Goal: Browse casually

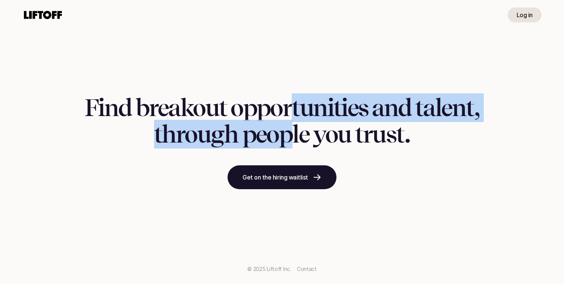
drag, startPoint x: 286, startPoint y: 128, endPoint x: 286, endPoint y: 133, distance: 5.3
click at [286, 133] on h1 "Find breakout opportunities and talent, through people you trust." at bounding box center [282, 121] width 395 height 53
drag, startPoint x: 286, startPoint y: 133, endPoint x: 286, endPoint y: 96, distance: 36.6
click at [286, 96] on h1 "Find breakout opportunities and talent, through people you trust." at bounding box center [282, 121] width 395 height 53
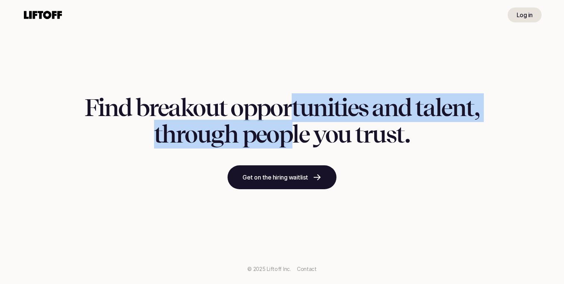
drag, startPoint x: 291, startPoint y: 133, endPoint x: 292, endPoint y: 139, distance: 6.1
click at [292, 139] on h1 "Find breakout opportunities and talent, through people you trust." at bounding box center [282, 121] width 395 height 53
drag, startPoint x: 274, startPoint y: 140, endPoint x: 277, endPoint y: 116, distance: 24.5
click at [278, 115] on h1 "Find breakout opportunities and talent, through people you trust." at bounding box center [282, 121] width 395 height 53
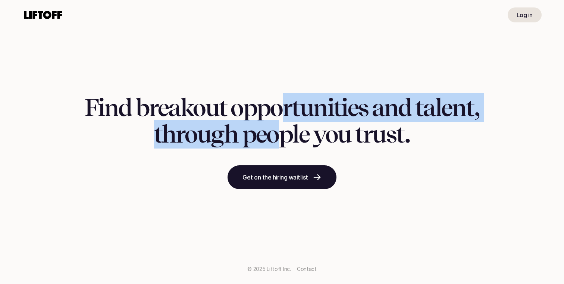
click at [268, 150] on div "Find breakout opportunities and talent, through people you trust. Get on the hi…" at bounding box center [282, 142] width 564 height 284
